Goal: Task Accomplishment & Management: Manage account settings

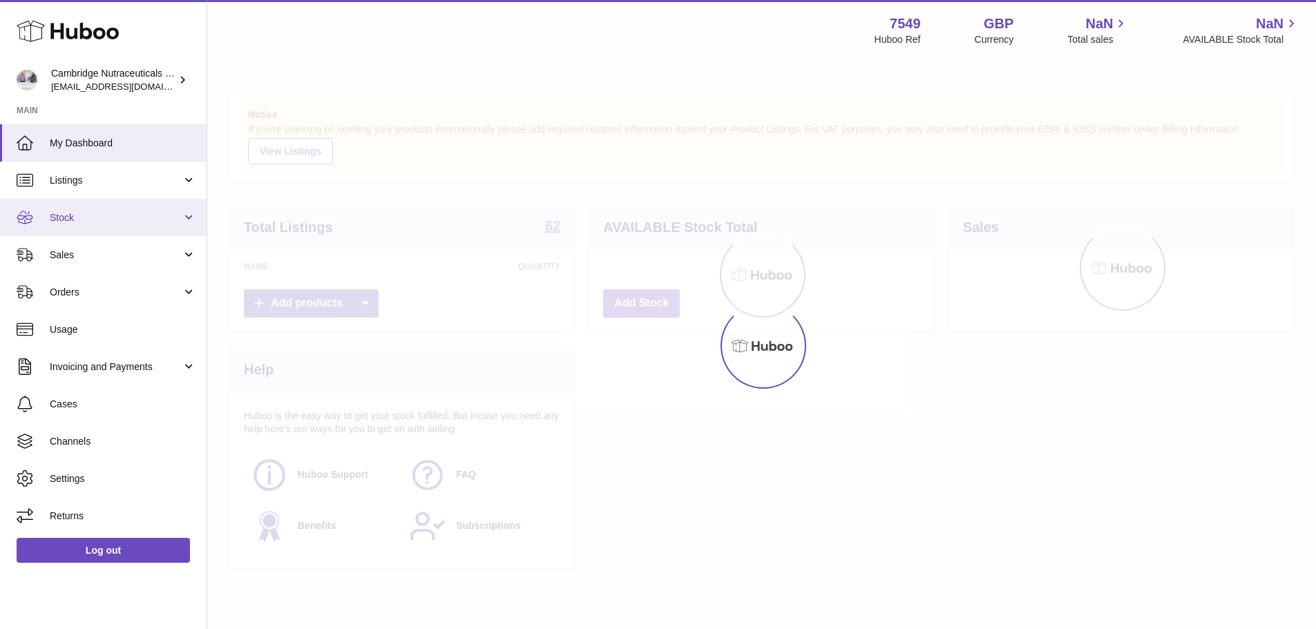
click at [111, 213] on span "Stock" at bounding box center [116, 217] width 132 height 13
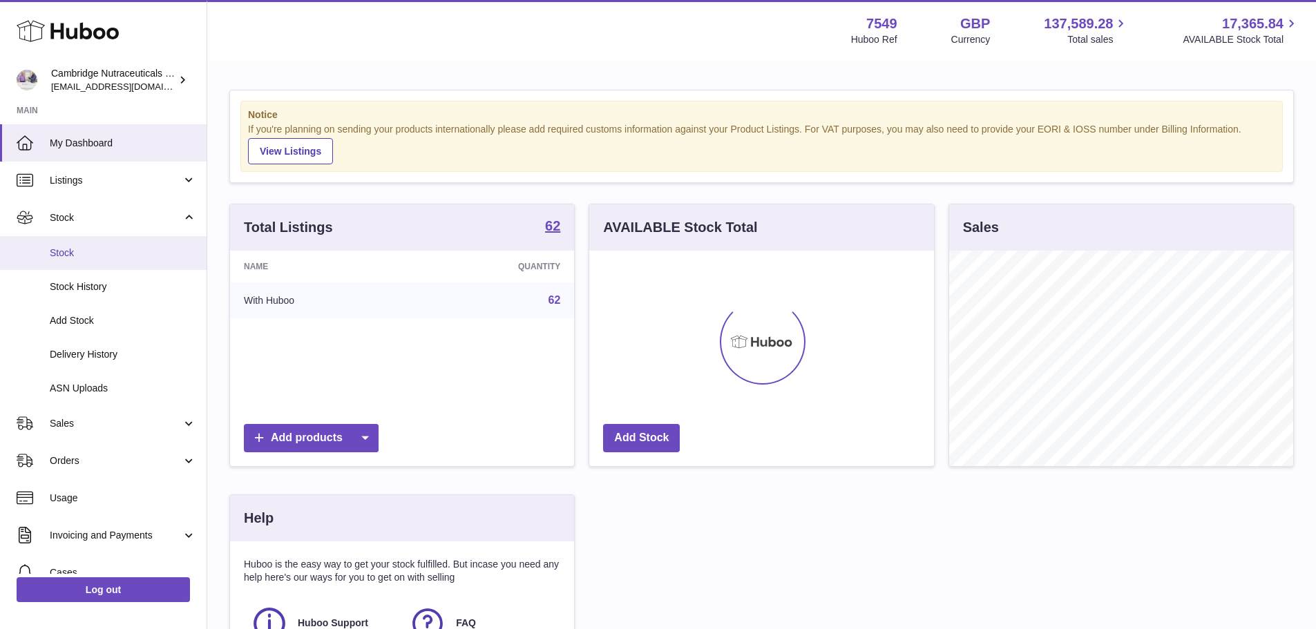
scroll to position [215, 345]
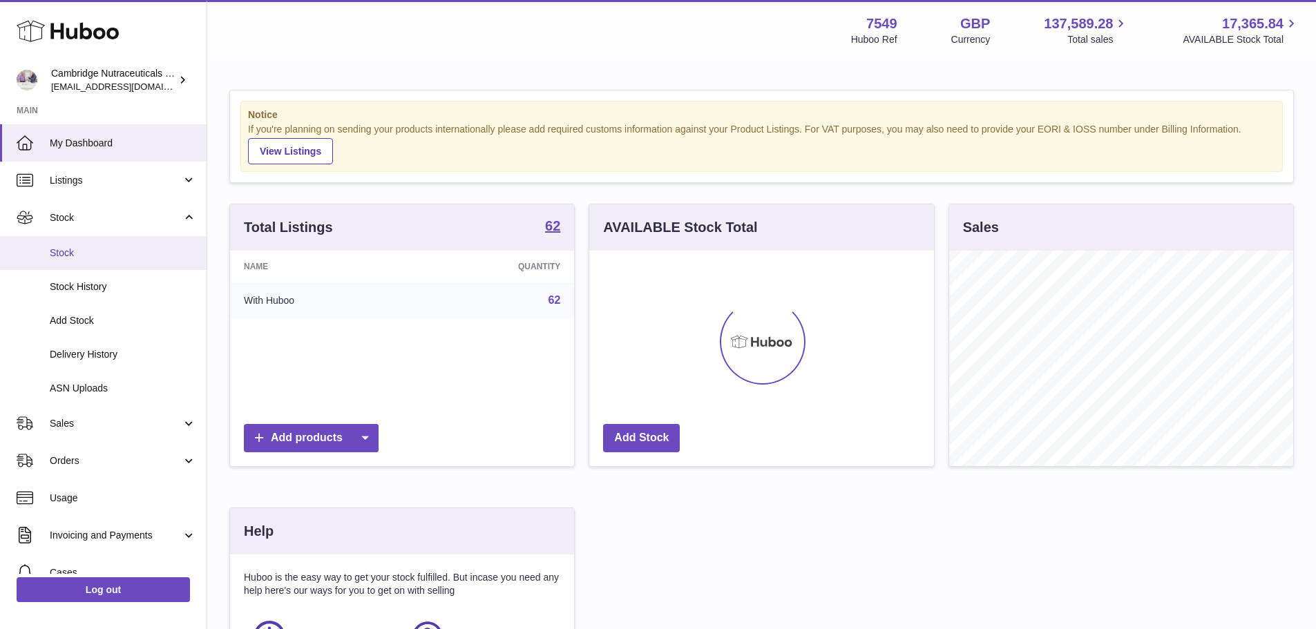
click at [66, 247] on span "Stock" at bounding box center [123, 253] width 146 height 13
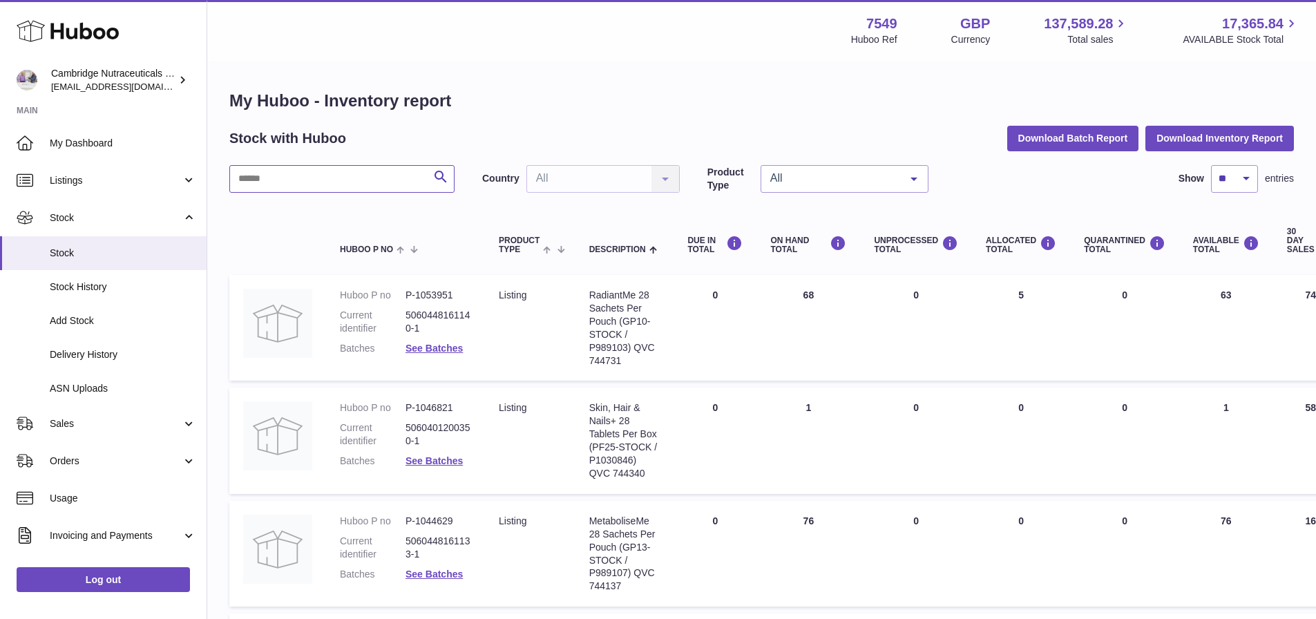
click at [354, 177] on input "text" at bounding box center [341, 179] width 225 height 28
type input "****"
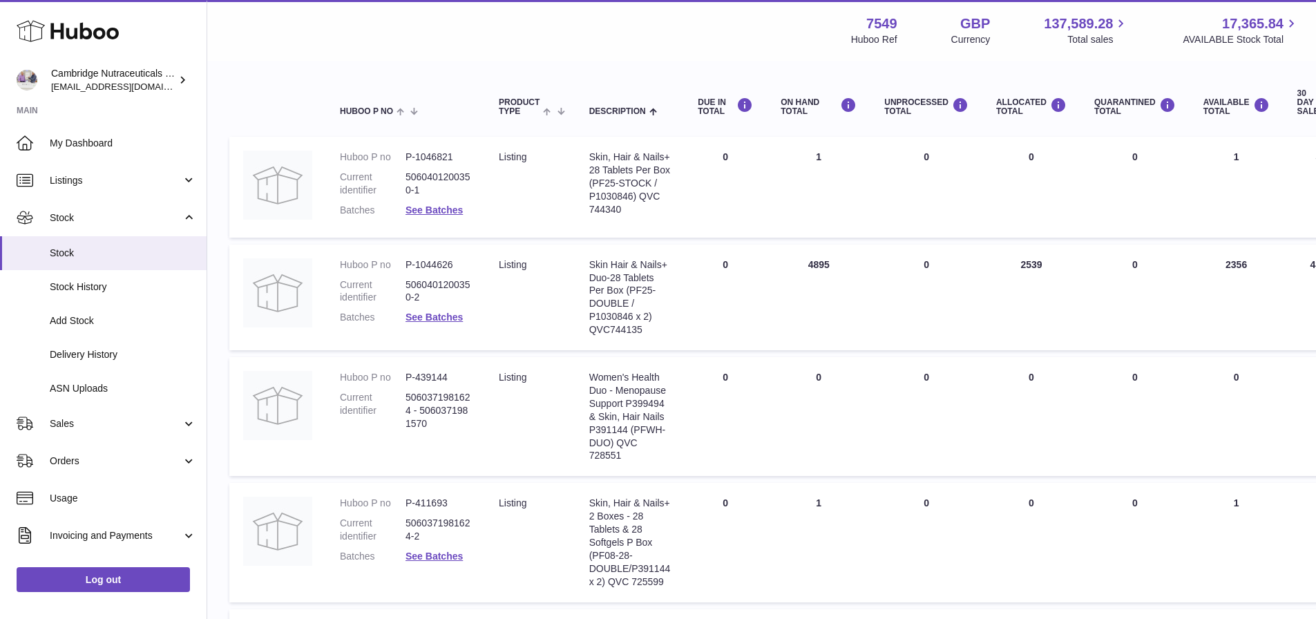
scroll to position [368, 0]
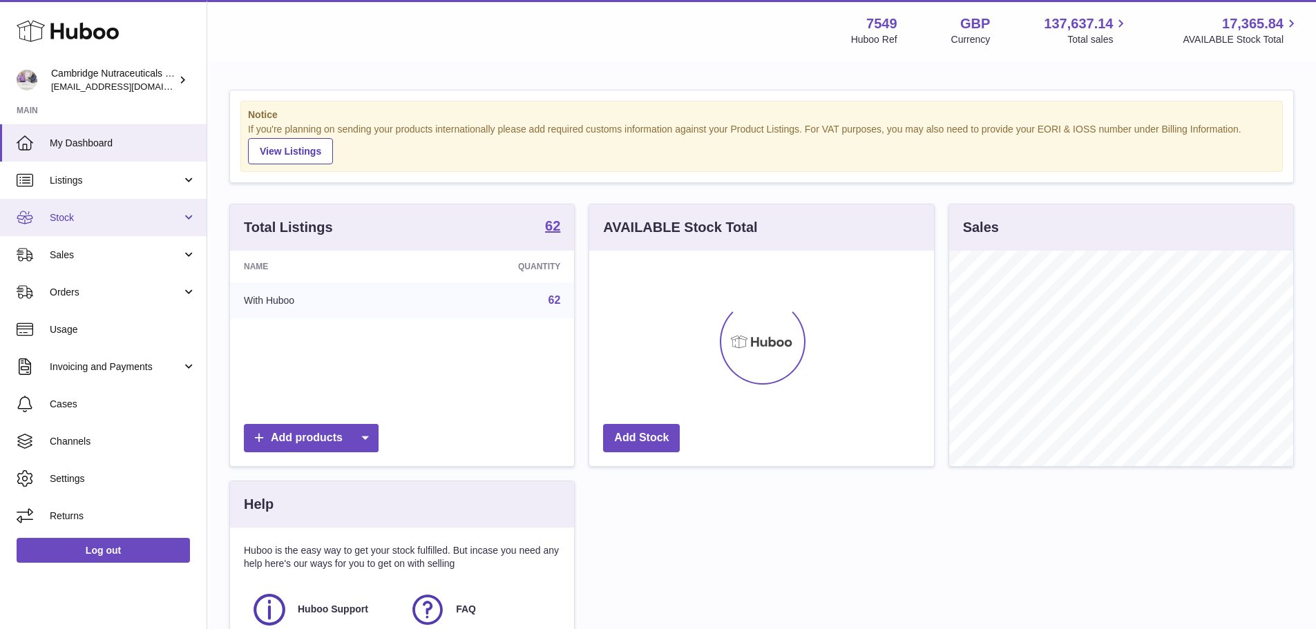
scroll to position [215, 345]
drag, startPoint x: 125, startPoint y: 227, endPoint x: 64, endPoint y: 232, distance: 61.0
click at [125, 227] on link "Stock" at bounding box center [103, 217] width 207 height 37
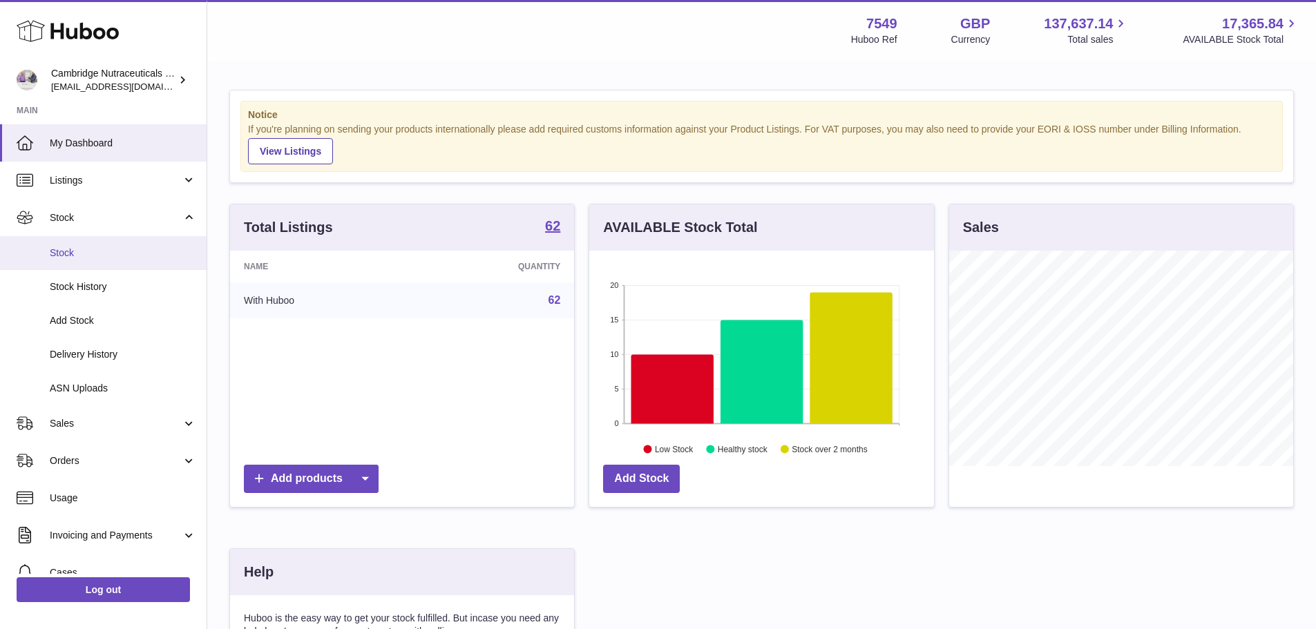
click at [67, 256] on span "Stock" at bounding box center [123, 253] width 146 height 13
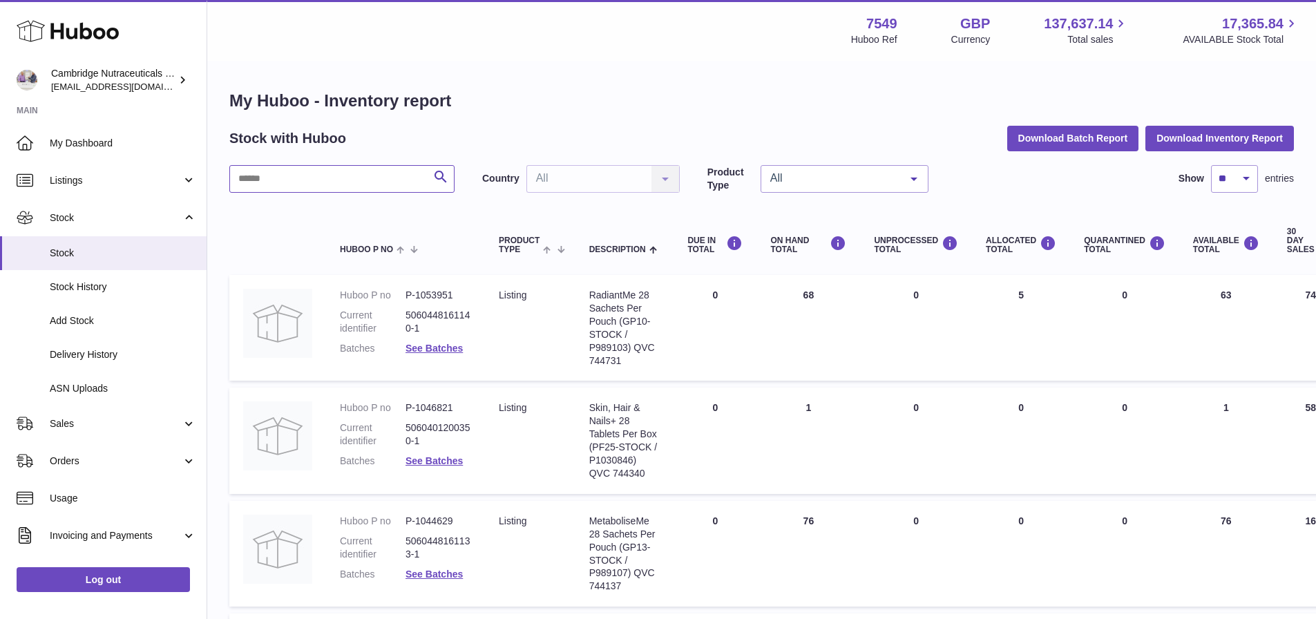
click at [285, 180] on input "text" at bounding box center [341, 179] width 225 height 28
type input "*****"
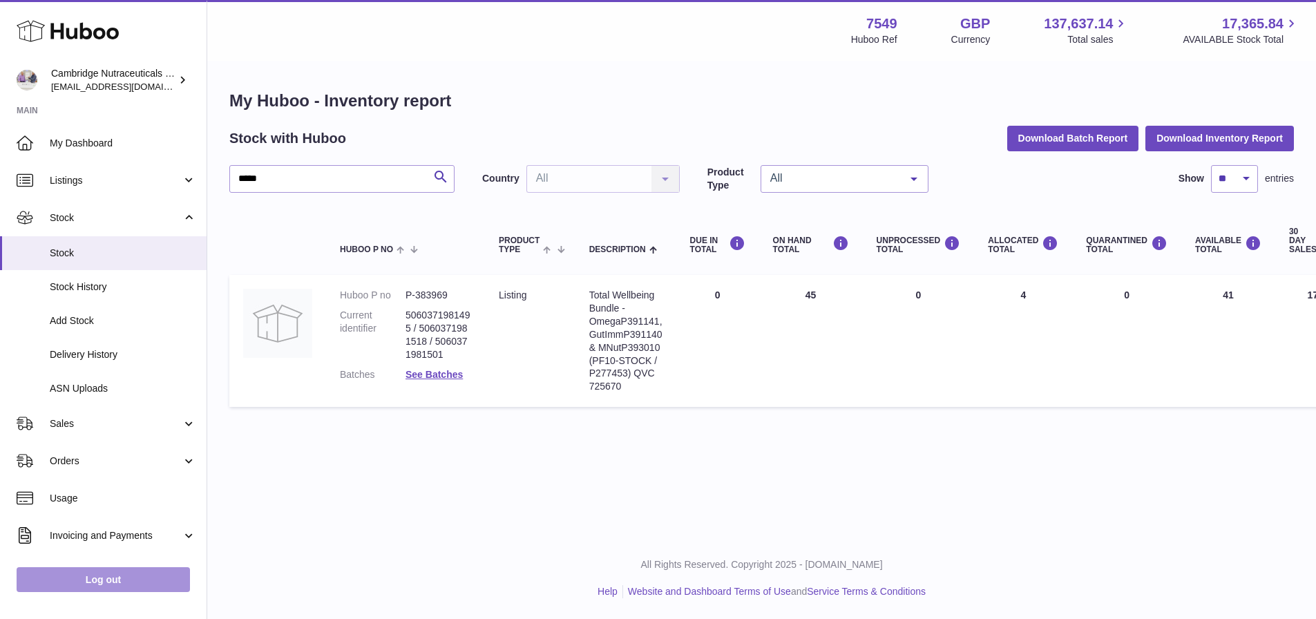
click at [97, 591] on link "Log out" at bounding box center [103, 579] width 173 height 25
